Goal: Task Accomplishment & Management: Manage account settings

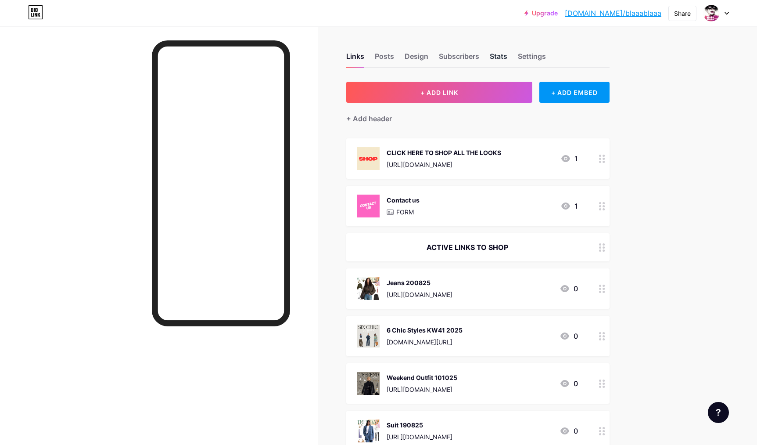
click at [495, 54] on div "Stats" at bounding box center [499, 59] width 18 height 16
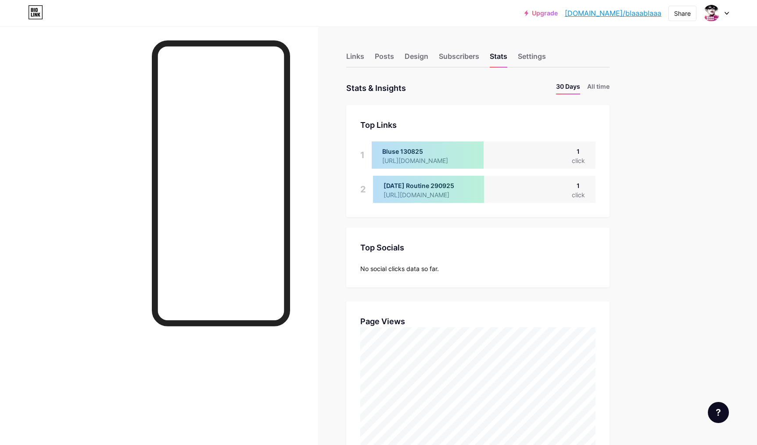
scroll to position [445, 757]
click at [351, 56] on div "Links" at bounding box center [355, 59] width 18 height 16
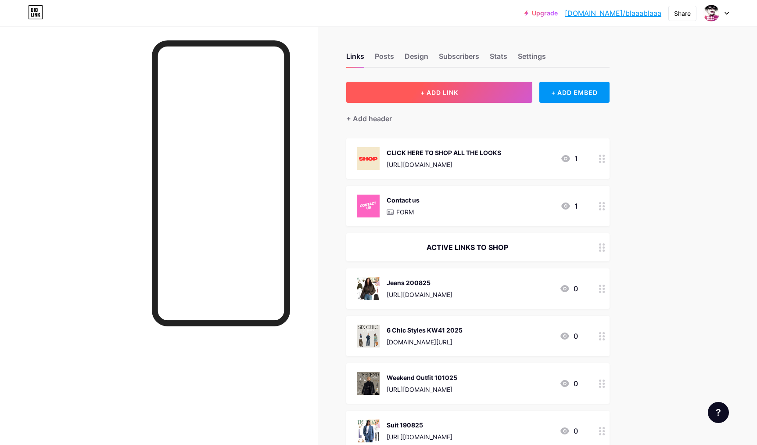
click at [435, 92] on span "+ ADD LINK" at bounding box center [439, 92] width 38 height 7
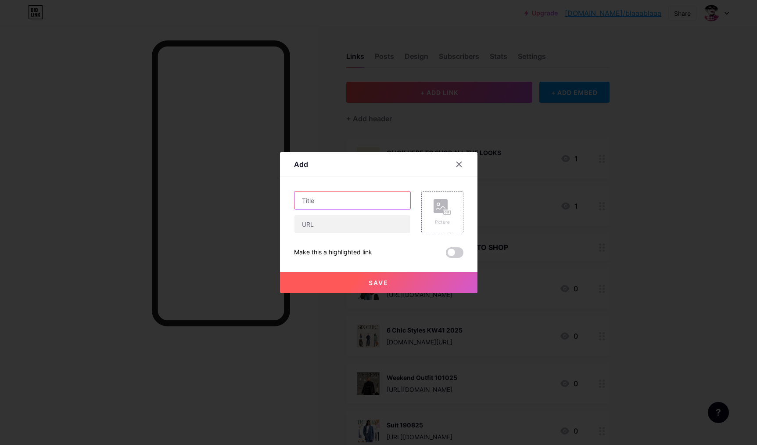
click at [315, 202] on input "text" at bounding box center [352, 200] width 116 height 18
type input "Leggings 210825"
click at [306, 220] on input "text" at bounding box center [352, 224] width 116 height 18
drag, startPoint x: 333, startPoint y: 225, endPoint x: 311, endPoint y: 224, distance: 22.0
click at [311, 224] on input "text" at bounding box center [352, 224] width 116 height 18
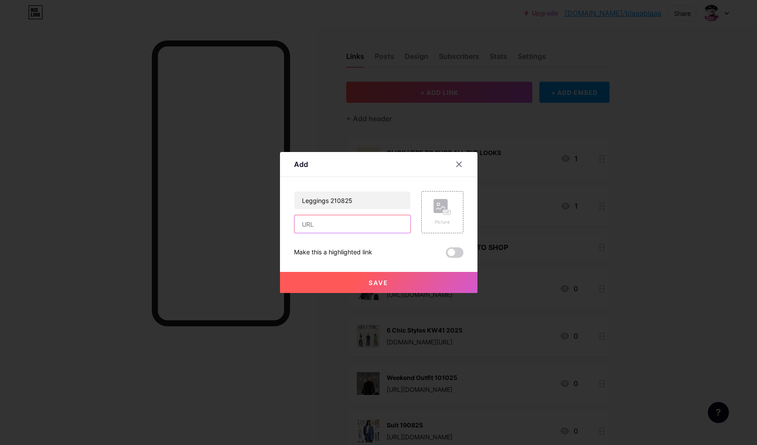
paste input "[URL][DOMAIN_NAME]"
type input "[URL][DOMAIN_NAME]"
drag, startPoint x: 316, startPoint y: 196, endPoint x: 279, endPoint y: 194, distance: 37.3
click at [294, 195] on input "Leggings 210825" at bounding box center [352, 200] width 116 height 18
type input "[DATE] Routine 131025"
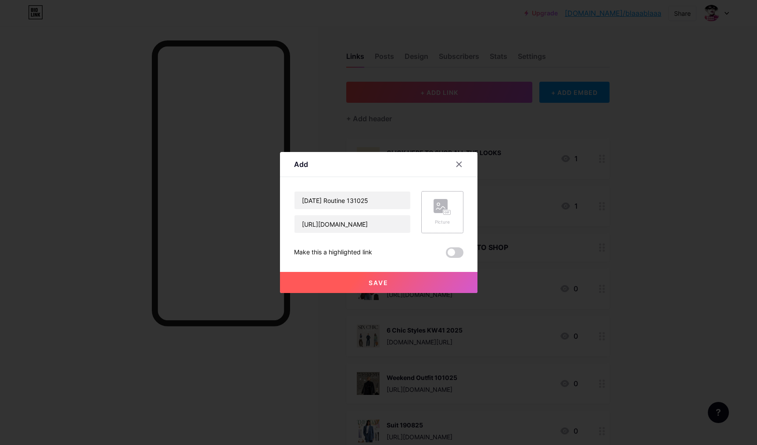
click at [435, 218] on div "Picture" at bounding box center [443, 212] width 18 height 26
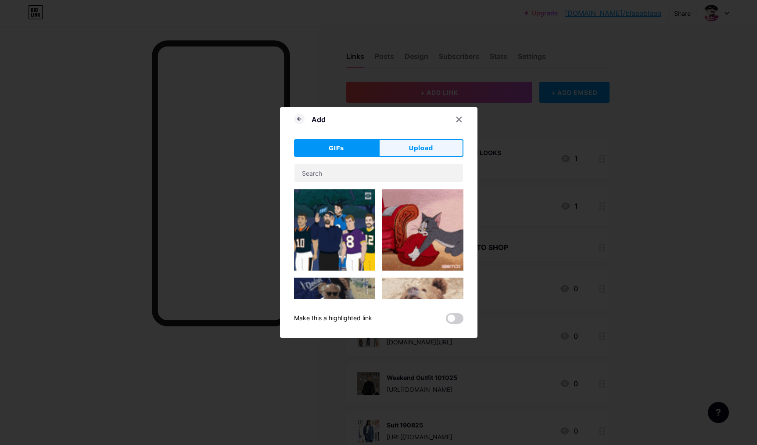
click at [425, 146] on span "Upload" at bounding box center [421, 147] width 24 height 9
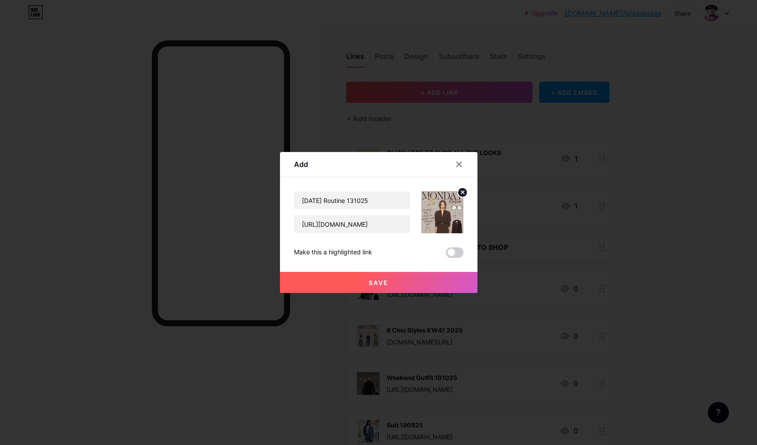
click at [379, 283] on span "Save" at bounding box center [379, 282] width 20 height 7
